Goal: Task Accomplishment & Management: Use online tool/utility

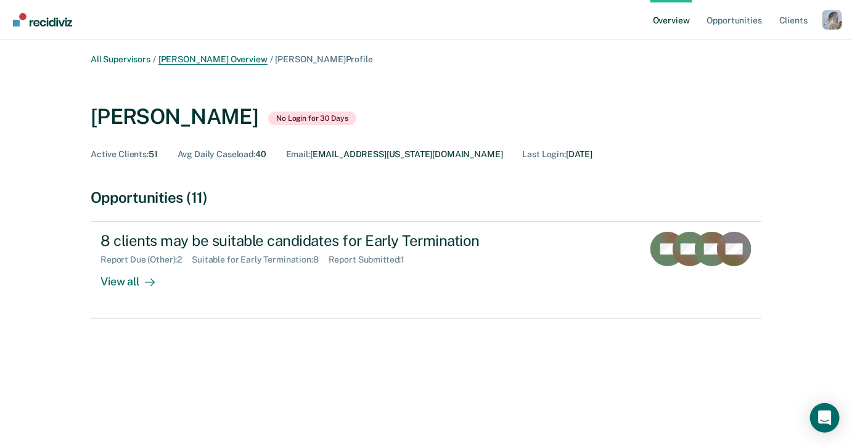
click at [233, 57] on link "[PERSON_NAME] Overview" at bounding box center [213, 59] width 109 height 10
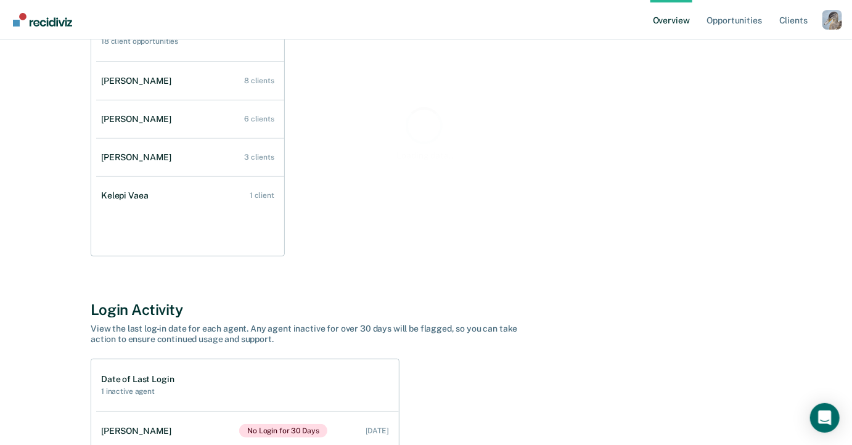
scroll to position [210, 0]
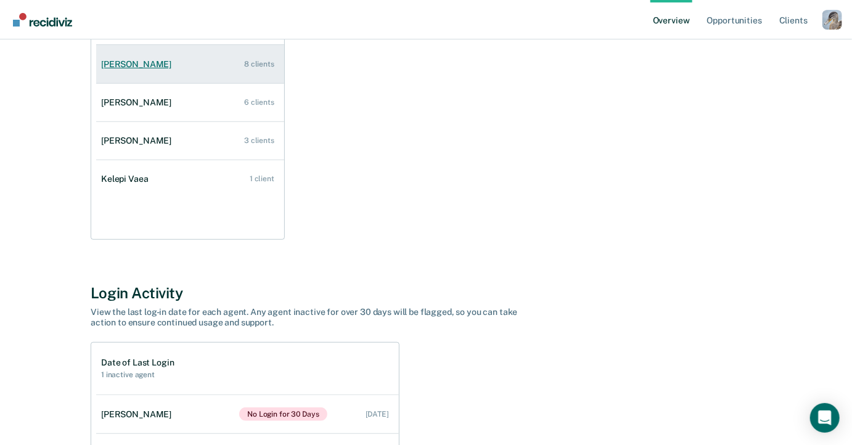
click at [228, 70] on link "[PERSON_NAME] 8 clients" at bounding box center [190, 64] width 188 height 35
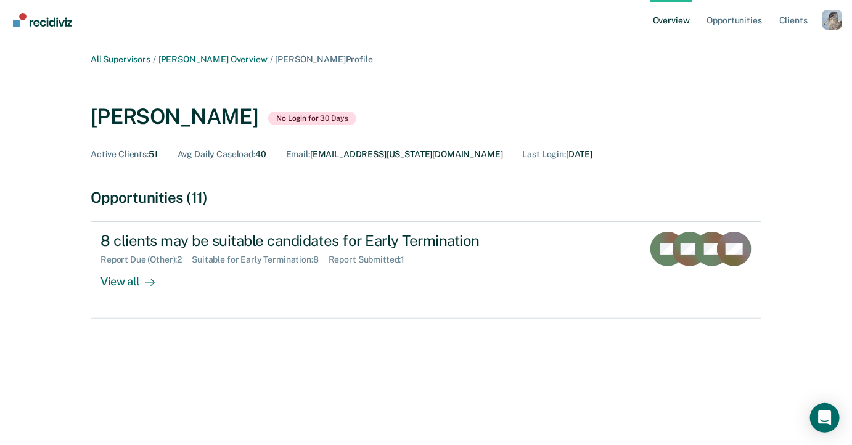
click at [828, 22] on div "Profile dropdown button" at bounding box center [833, 20] width 20 height 20
click at [749, 59] on link "Profile" at bounding box center [783, 56] width 80 height 10
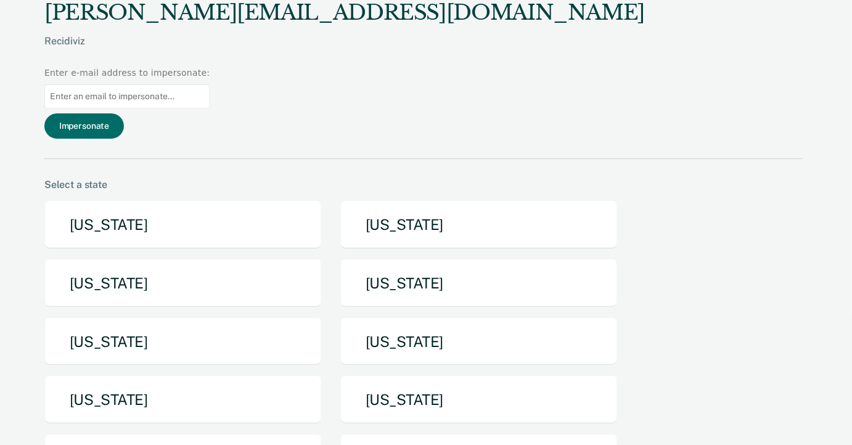
click at [210, 84] on input "Main chart and filter content" at bounding box center [126, 96] width 165 height 24
type input "[EMAIL_ADDRESS][US_STATE][DOMAIN_NAME]"
click at [124, 113] on button "Impersonate" at bounding box center [84, 125] width 80 height 25
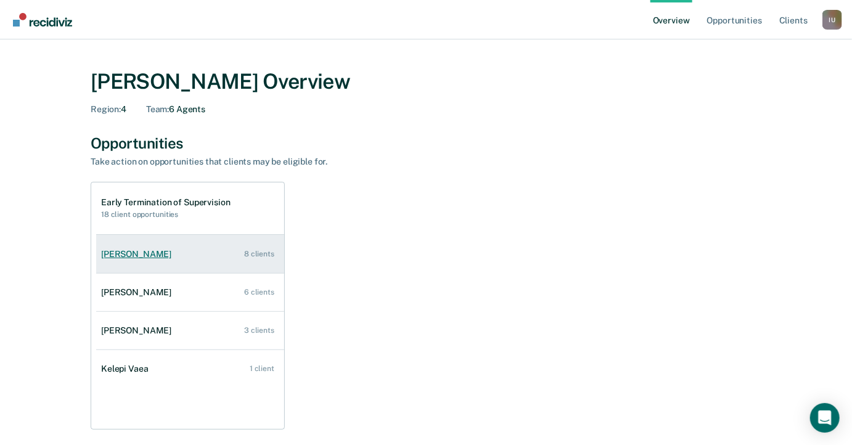
click at [254, 237] on link "[PERSON_NAME] 8 clients" at bounding box center [190, 254] width 188 height 35
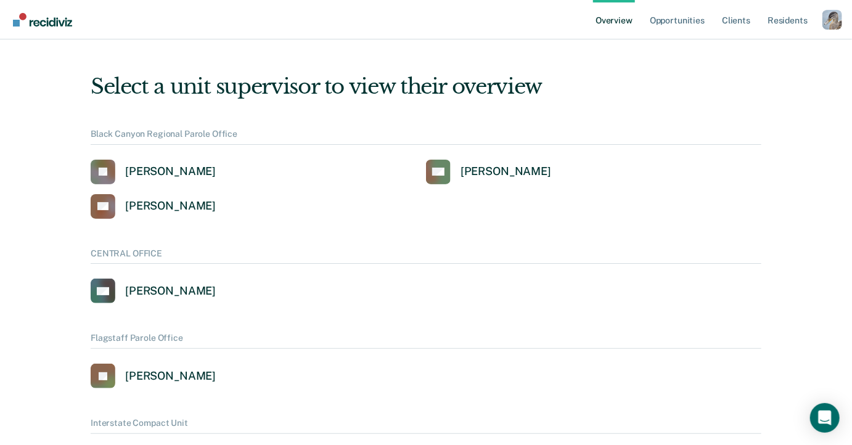
click at [829, 17] on div "Profile dropdown button" at bounding box center [833, 20] width 20 height 20
click at [756, 52] on link "Profile" at bounding box center [783, 56] width 80 height 10
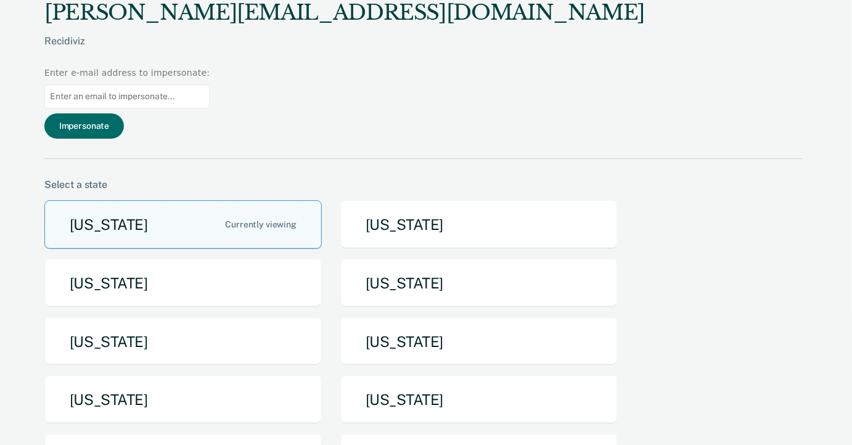
click at [210, 84] on input "Main chart and filter content" at bounding box center [126, 96] width 165 height 24
paste input "bunderwo@idoc.idaho.gov"
type input "bunderwo@idoc.idaho.gov"
click at [124, 113] on button "Impersonate" at bounding box center [84, 125] width 80 height 25
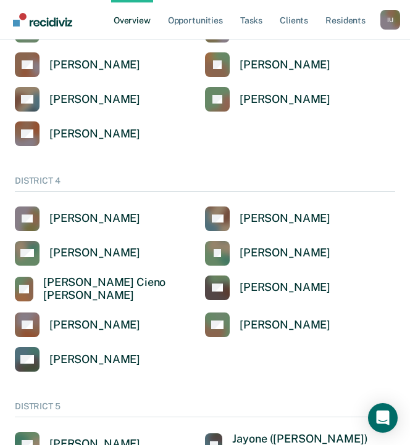
scroll to position [727, 0]
